Goal: Find specific page/section: Find specific page/section

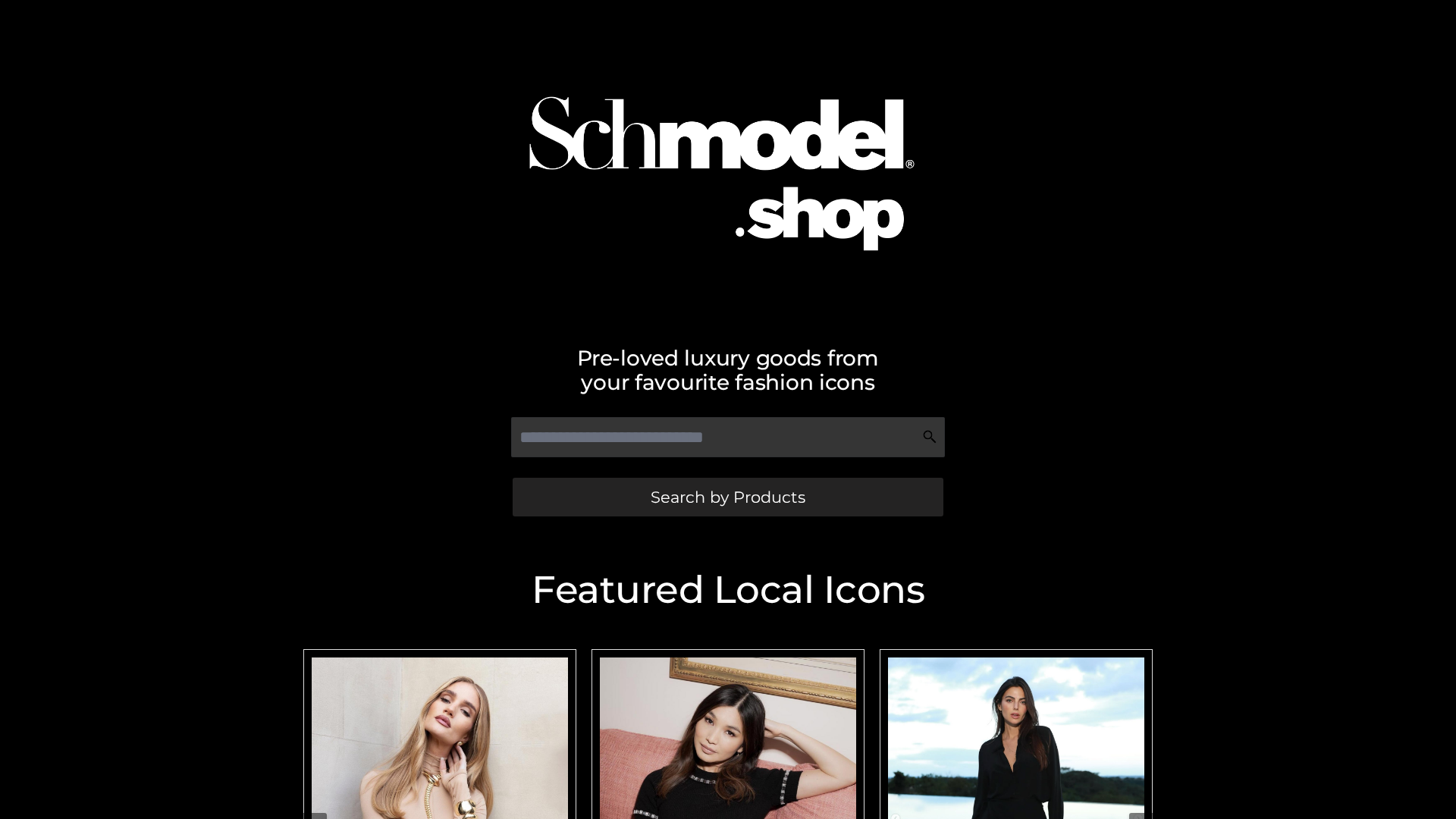
click at [728, 497] on span "Search by Products" at bounding box center [728, 497] width 155 height 16
